Goal: Transaction & Acquisition: Download file/media

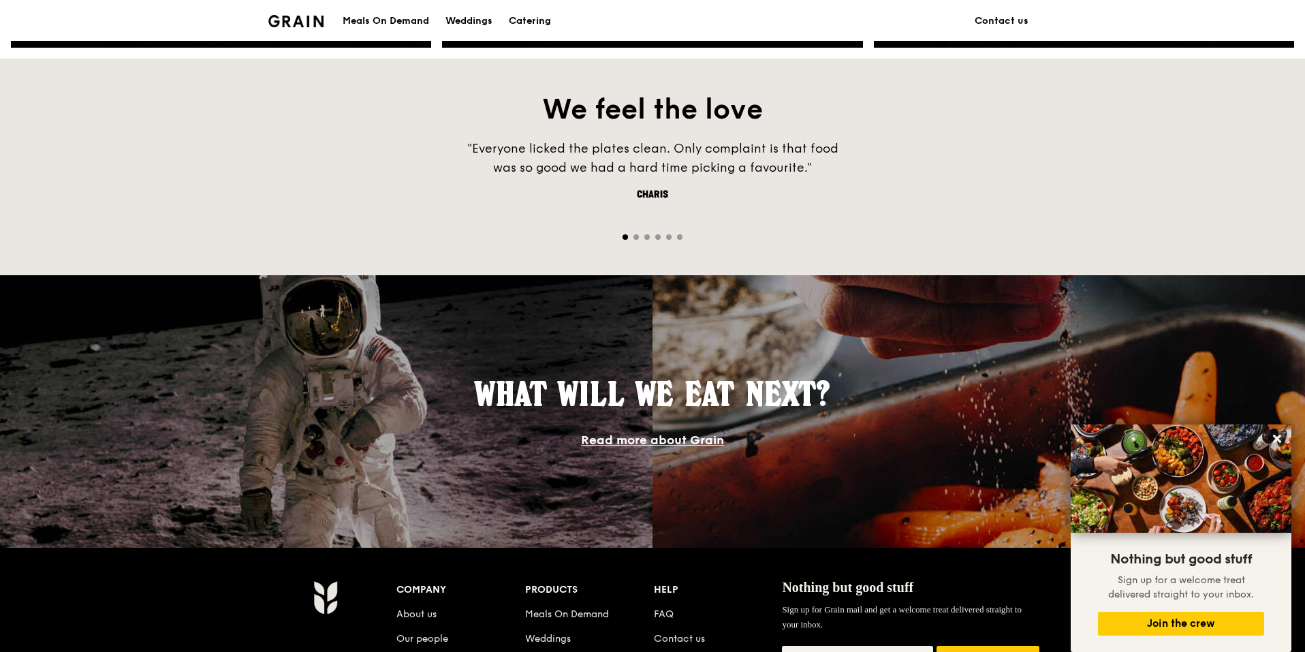
scroll to position [613, 0]
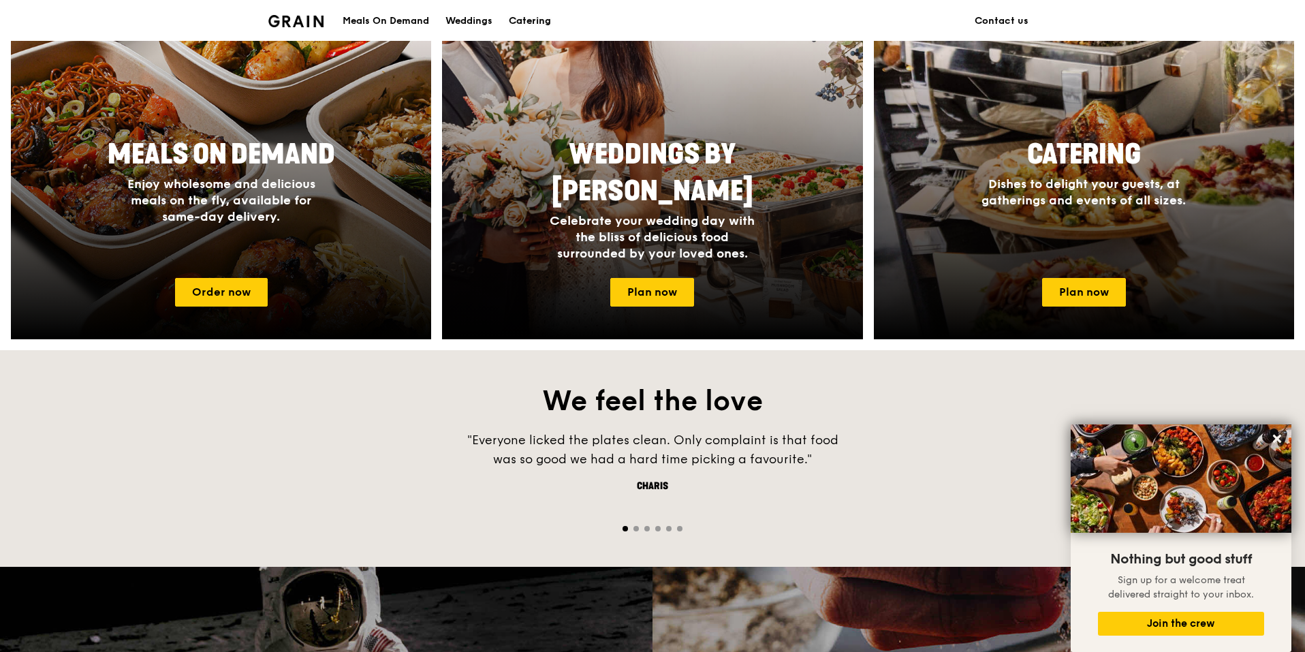
click at [538, 19] on div "Catering" at bounding box center [530, 21] width 42 height 41
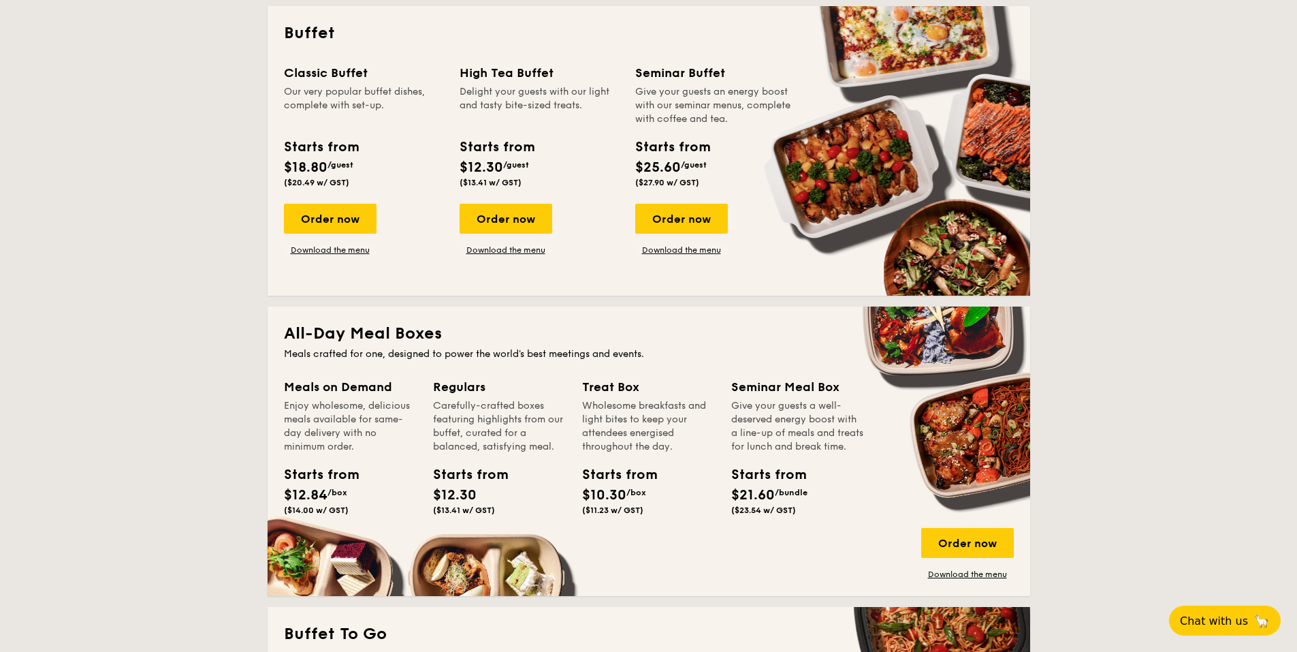
scroll to position [613, 0]
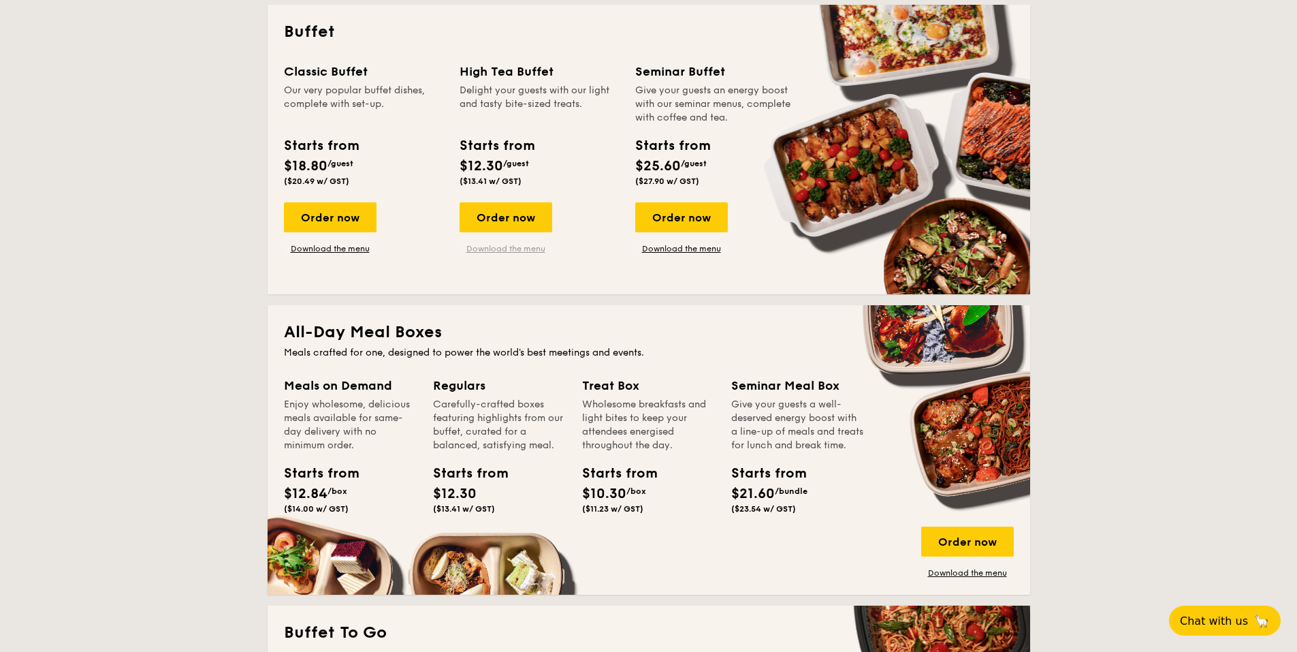
click at [529, 247] on link "Download the menu" at bounding box center [506, 248] width 93 height 11
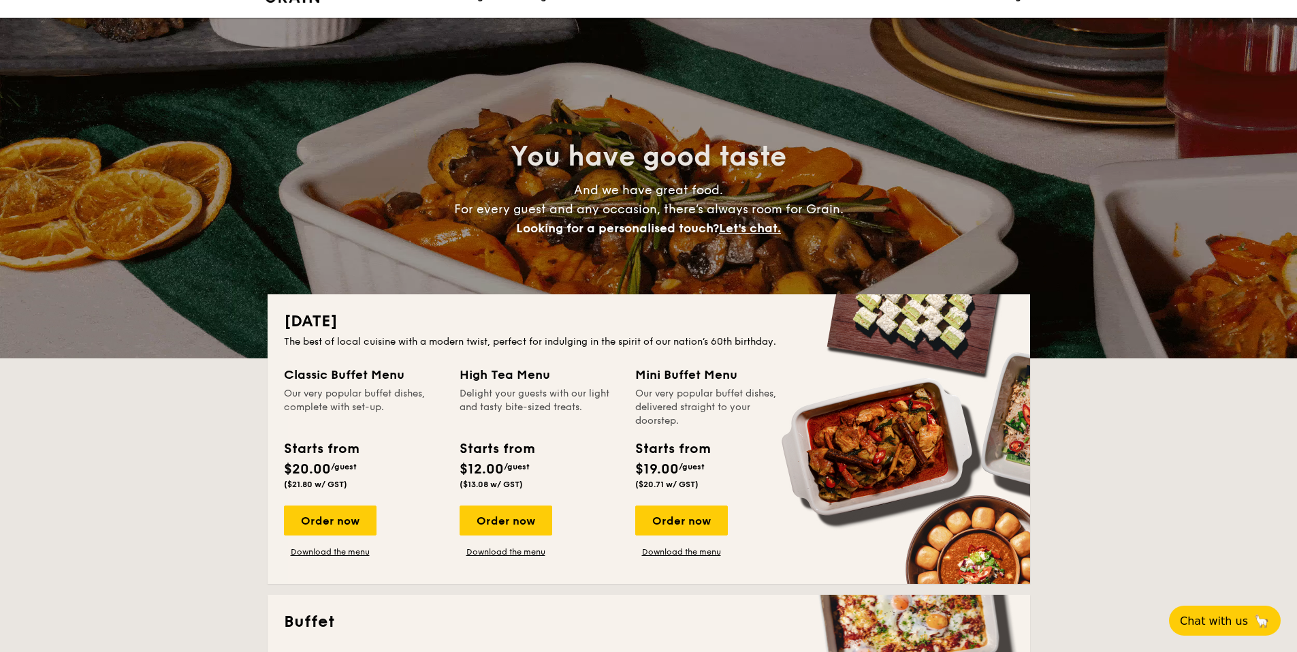
scroll to position [0, 0]
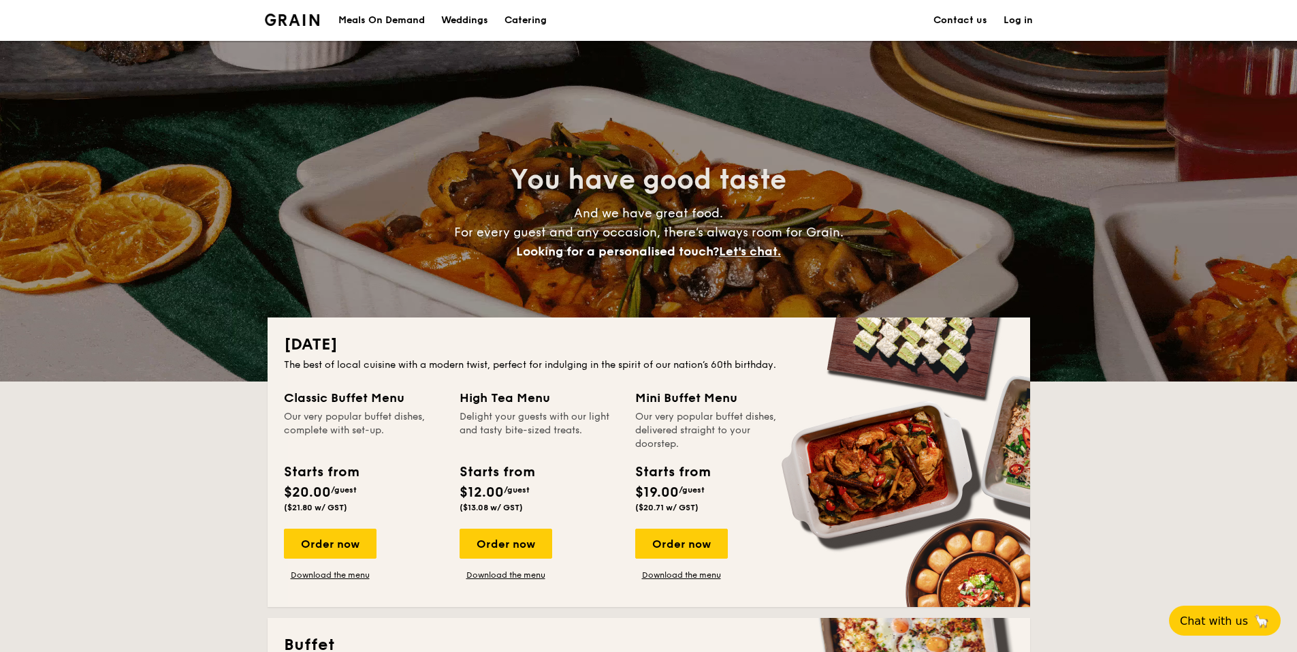
click at [389, 20] on div "Meals On Demand" at bounding box center [381, 20] width 86 height 41
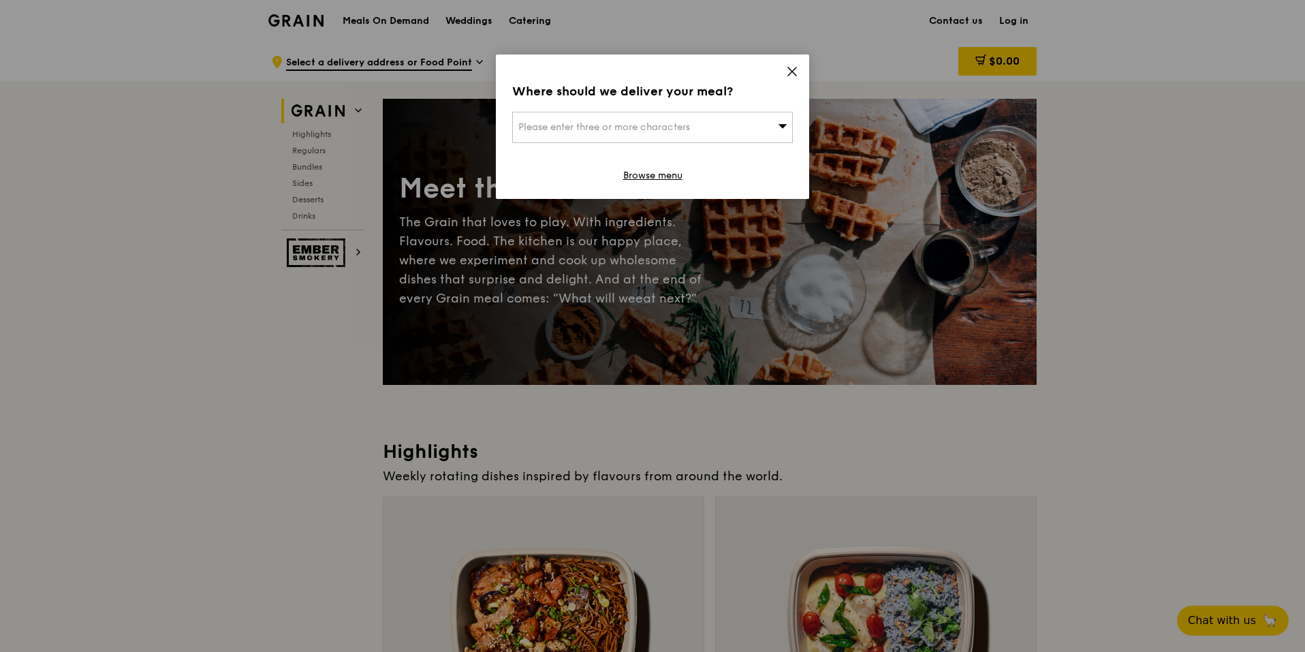
click at [795, 73] on icon at bounding box center [792, 71] width 12 height 12
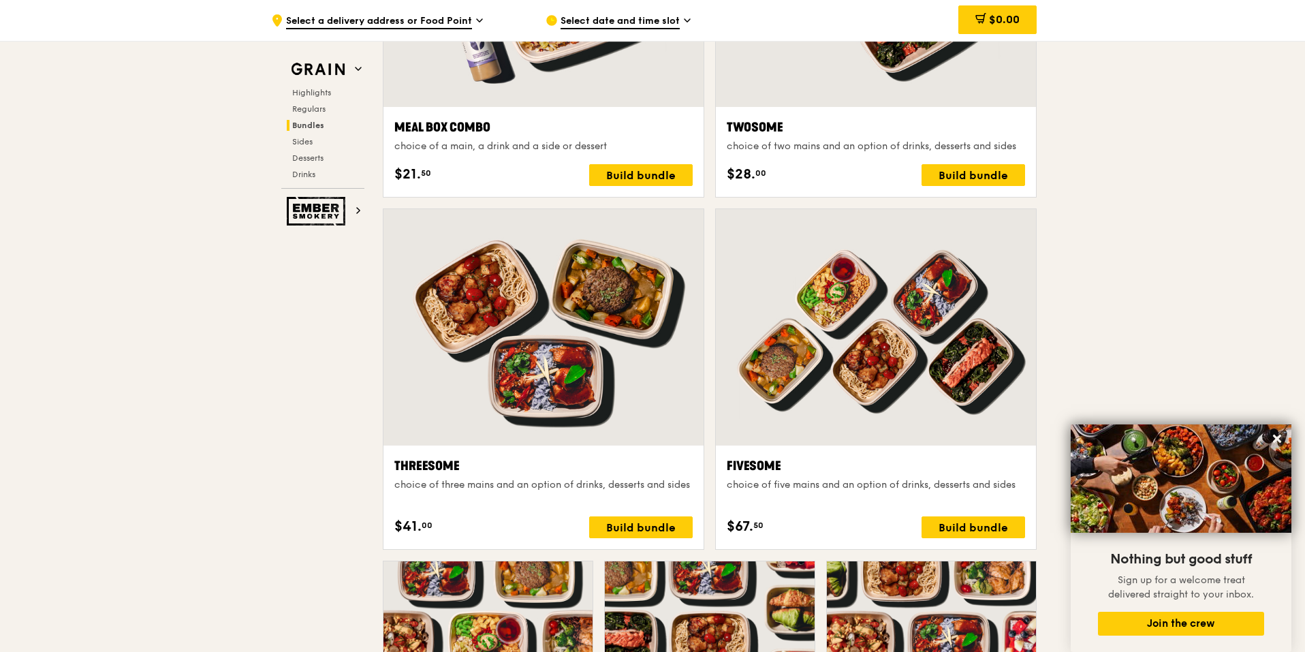
scroll to position [2166, 0]
